Goal: Task Accomplishment & Management: Manage account settings

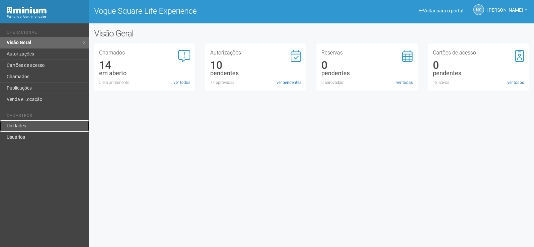
click at [33, 121] on link "Unidades" at bounding box center [44, 125] width 89 height 11
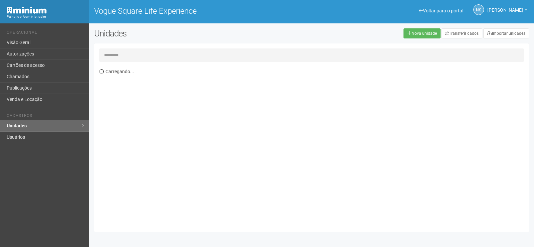
click at [120, 55] on input "text" at bounding box center [311, 54] width 425 height 13
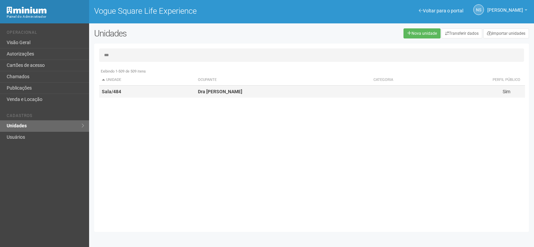
type input "***"
click at [149, 95] on td "Sala/484" at bounding box center [147, 92] width 96 height 12
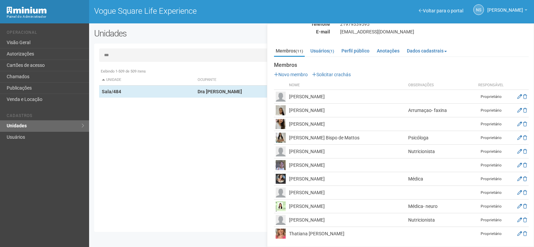
scroll to position [50, 0]
click at [520, 205] on icon at bounding box center [520, 205] width 5 height 5
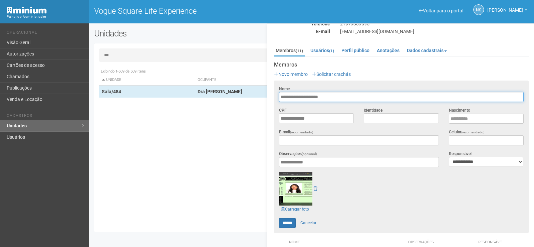
drag, startPoint x: 330, startPoint y: 99, endPoint x: 271, endPoint y: 98, distance: 58.8
click at [271, 98] on div "Sala/484 Dra [PERSON_NAME] Interfone 484 Responsável [PERSON_NAME] Telefone [PH…" at bounding box center [400, 134] width 267 height 223
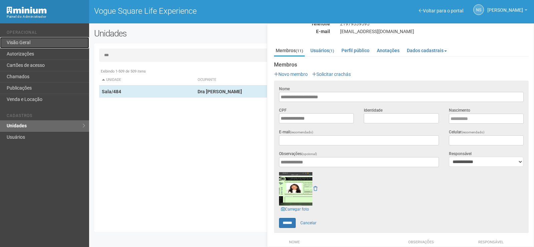
click at [31, 40] on link "Visão Geral" at bounding box center [44, 42] width 89 height 11
